Goal: Find specific page/section: Find specific page/section

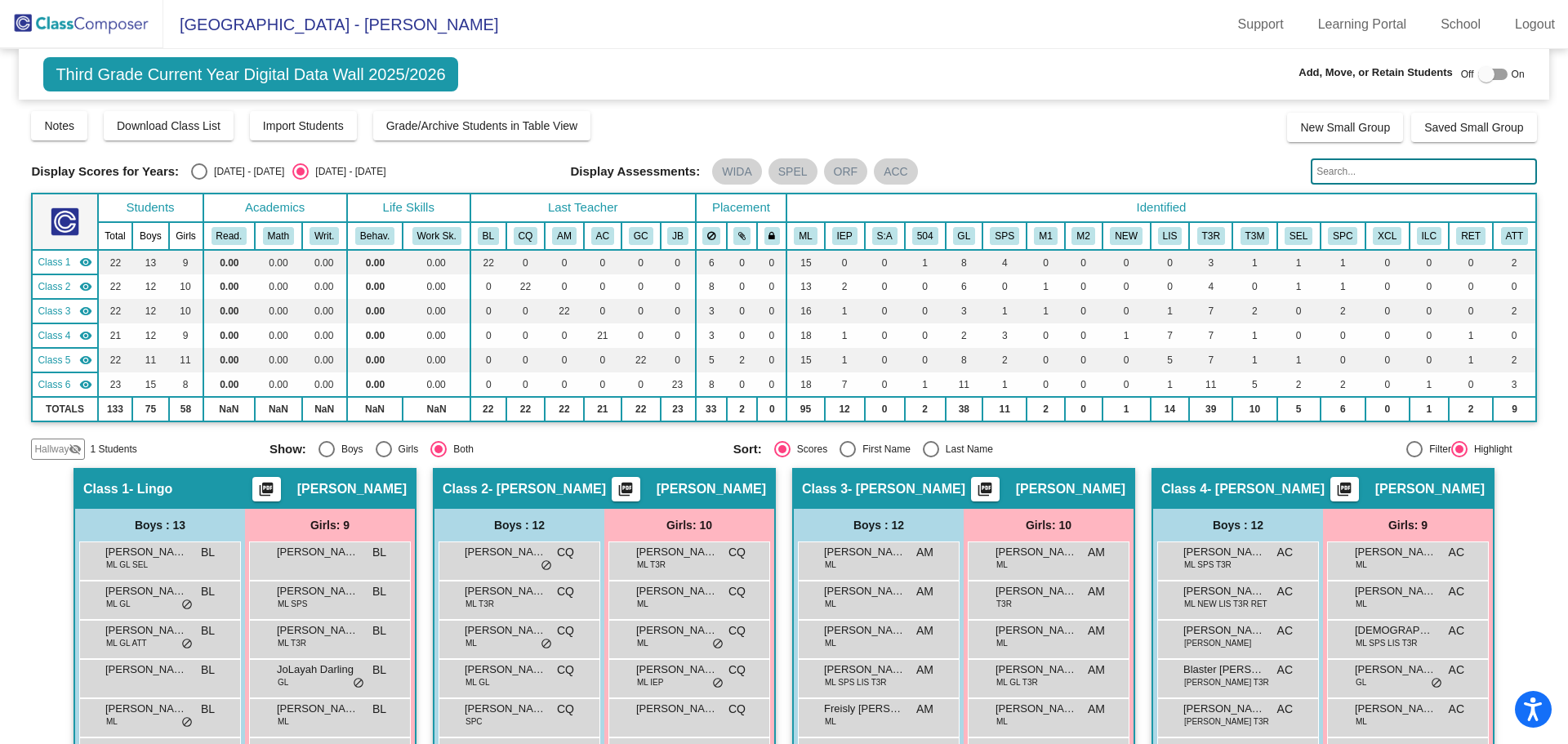
click at [106, 32] on img at bounding box center [82, 24] width 164 height 49
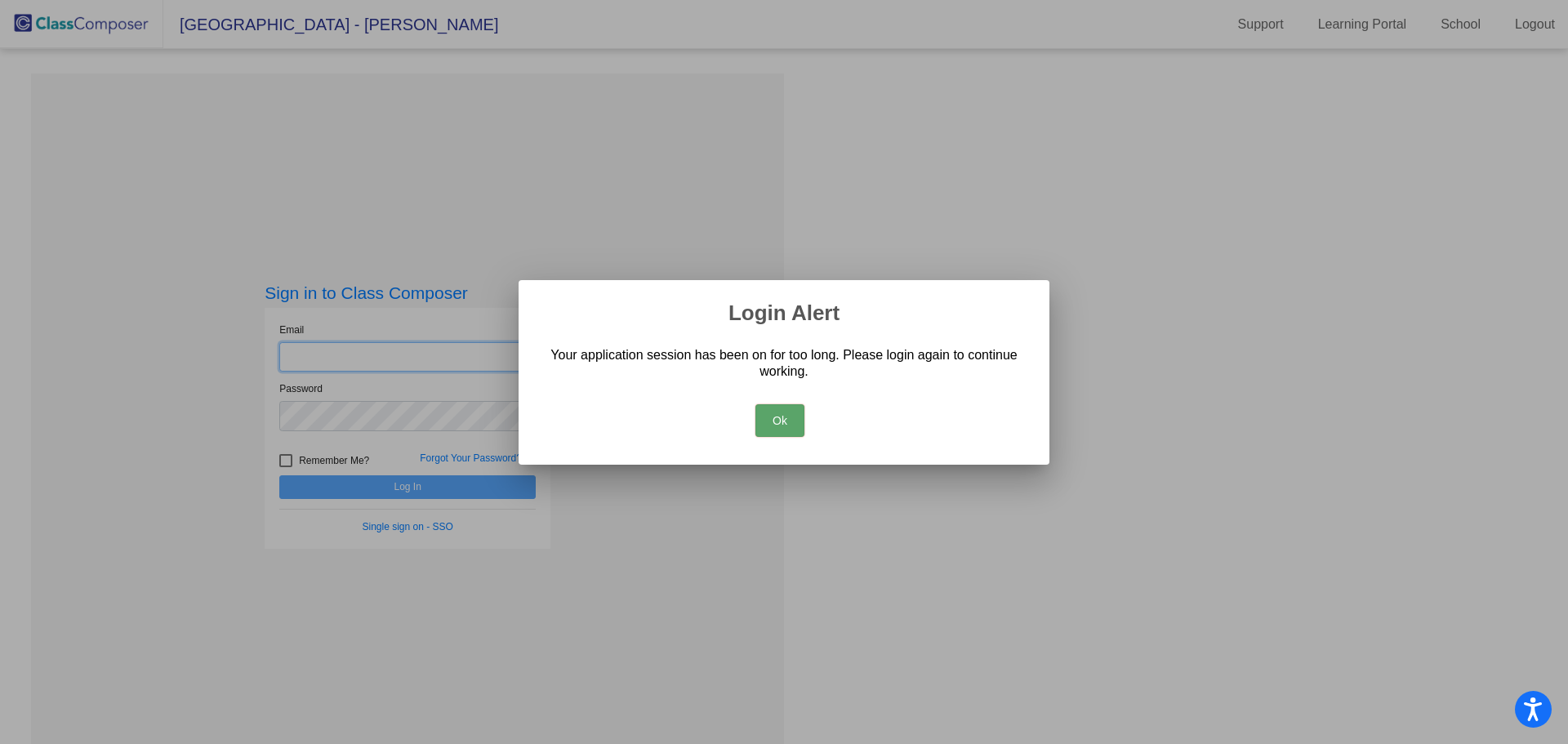
type input "[PERSON_NAME][EMAIL_ADDRESS][PERSON_NAME][DOMAIN_NAME]"
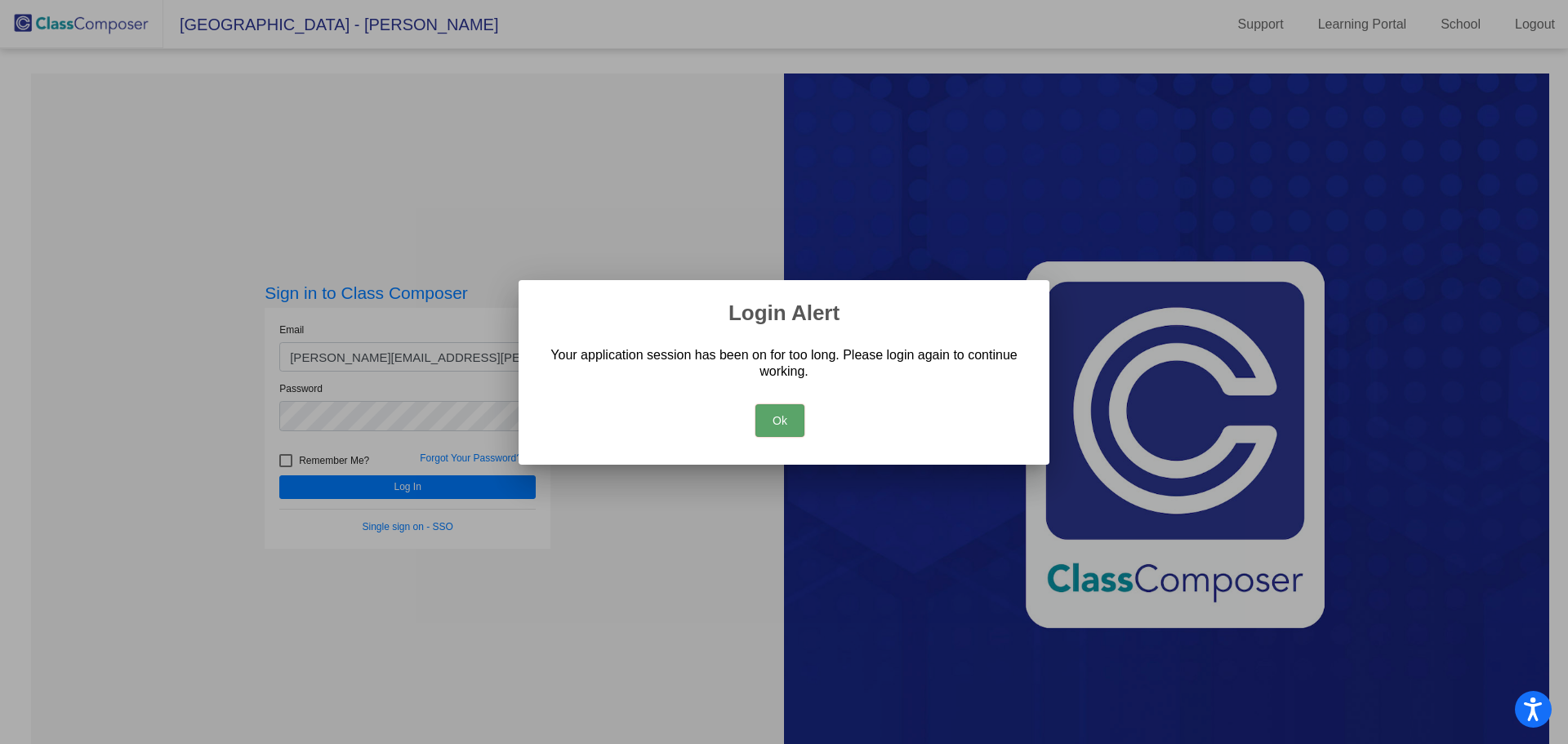
click at [798, 413] on button "Ok" at bounding box center [779, 421] width 49 height 32
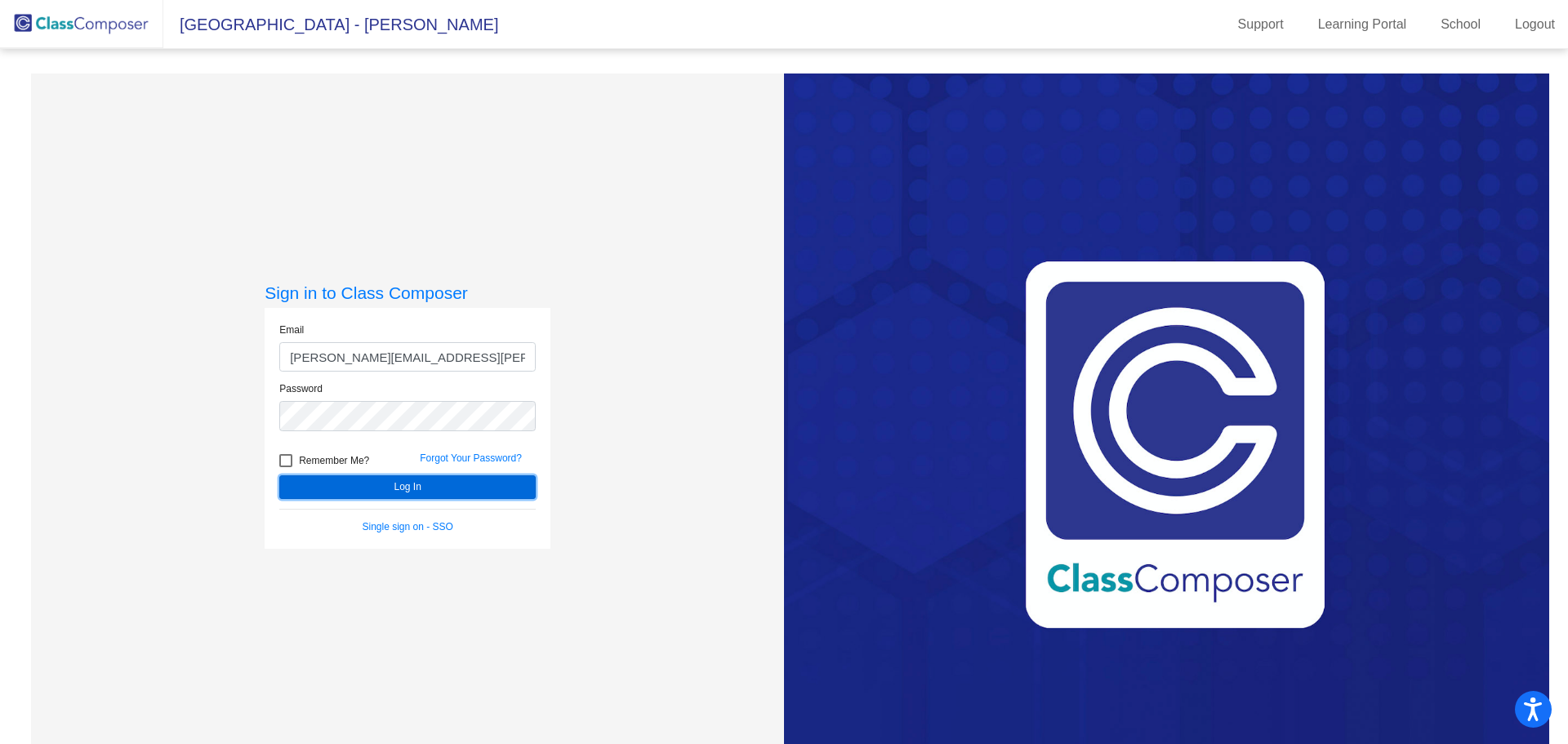
click at [485, 485] on button "Log In" at bounding box center [407, 487] width 256 height 24
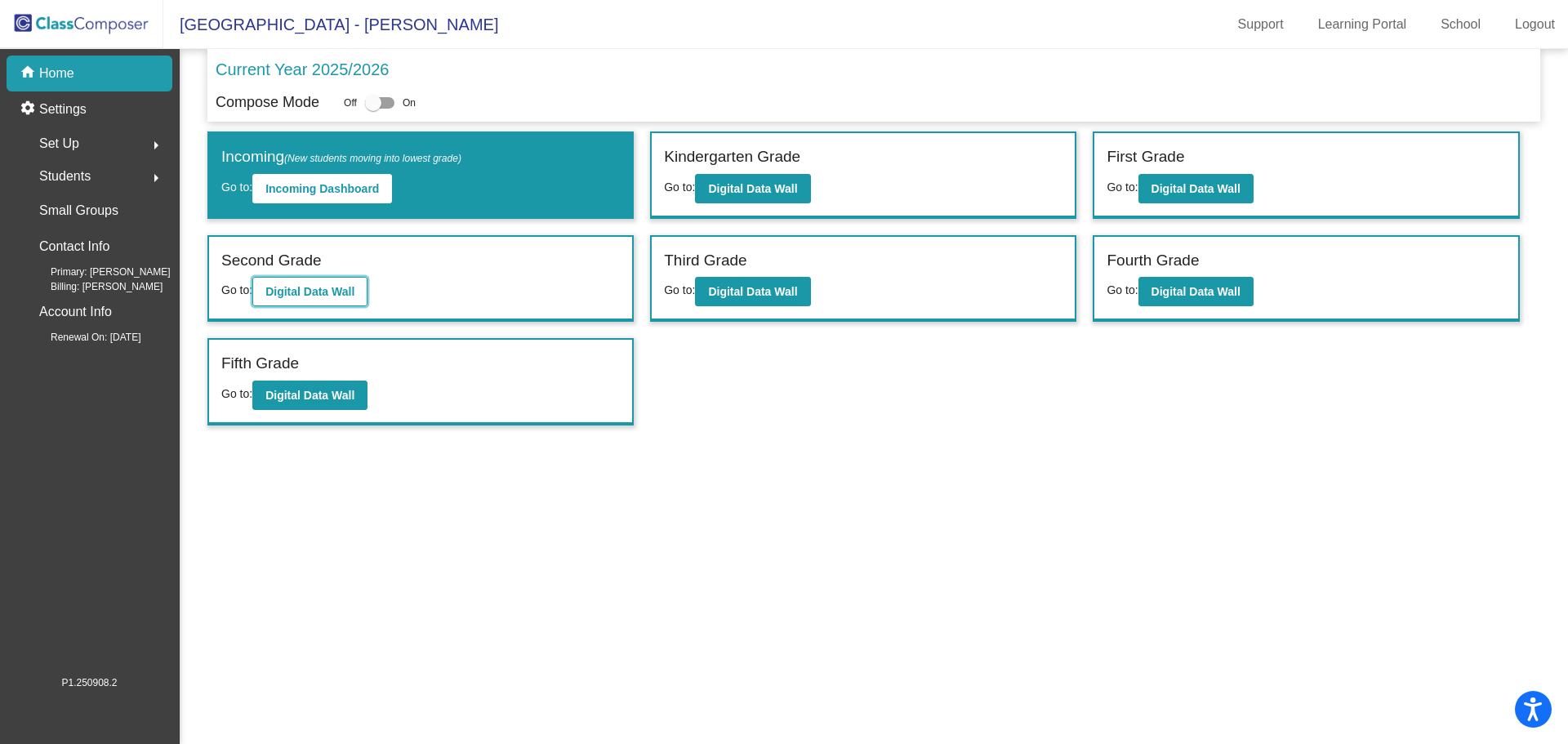
click at [343, 292] on b "Digital Data Wall" at bounding box center [309, 292] width 89 height 13
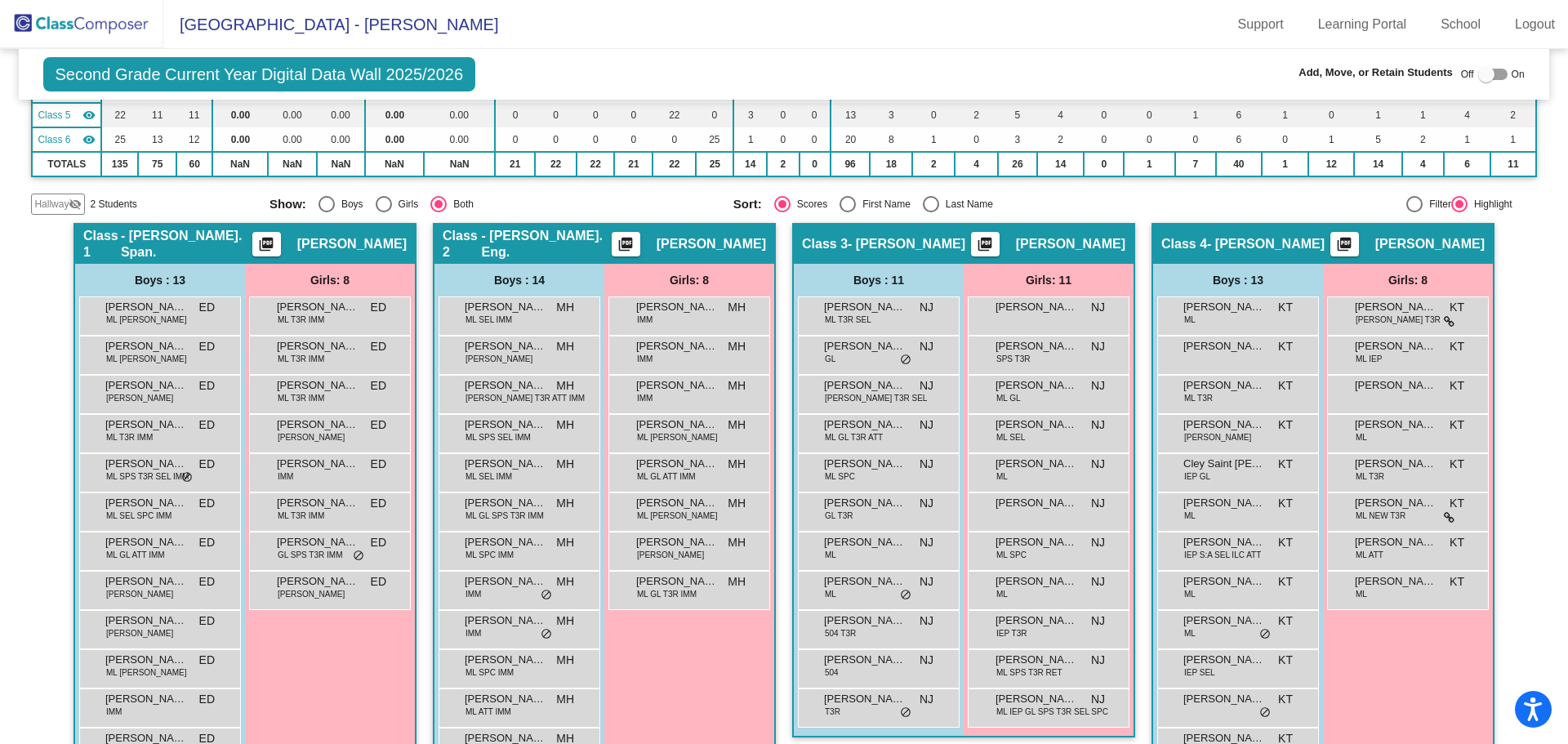
scroll to position [327, 0]
